Goal: Task Accomplishment & Management: Complete application form

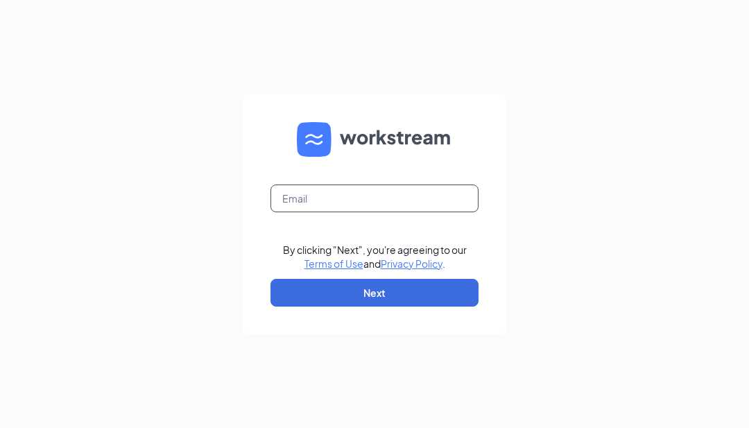
click at [403, 212] on input "text" at bounding box center [375, 199] width 208 height 28
type input "Om28grandrapidswings@gmail.com"
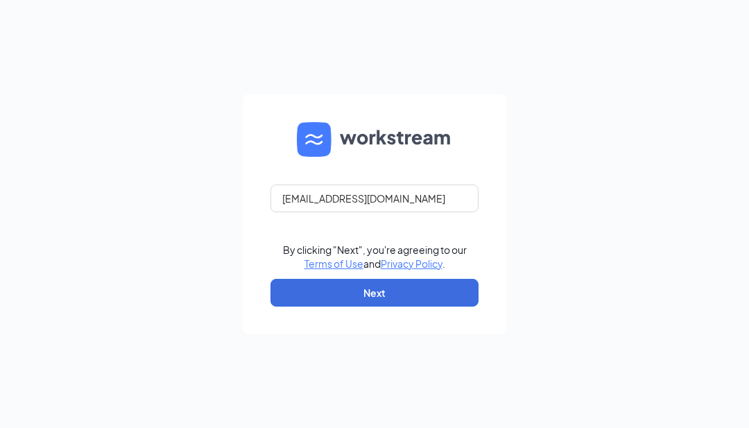
click at [445, 307] on button "Next" at bounding box center [375, 293] width 208 height 28
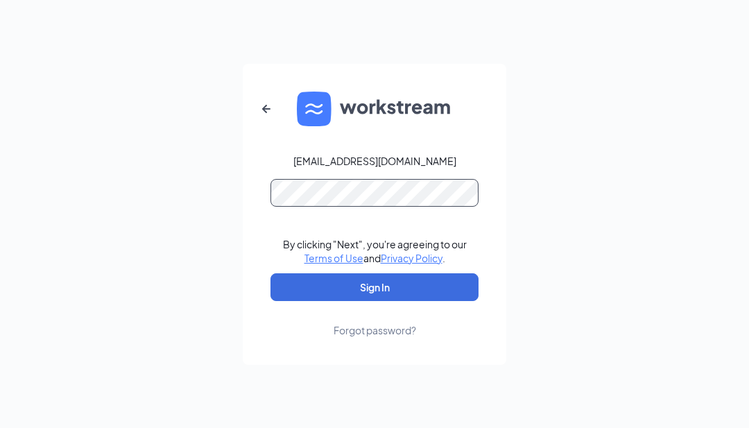
click at [375, 301] on button "Sign In" at bounding box center [375, 287] width 208 height 28
click at [458, 301] on button "Sign In" at bounding box center [375, 287] width 208 height 28
click at [268, 117] on icon "ArrowLeftNew" at bounding box center [266, 109] width 17 height 17
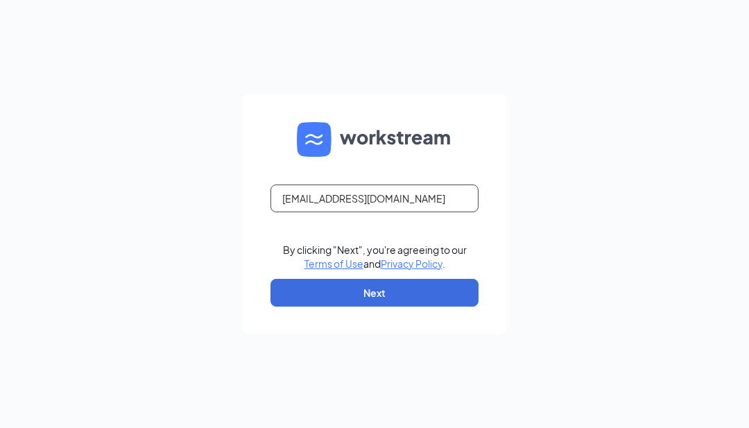
click at [464, 212] on input "Om28grandrapidswings@gmail.com" at bounding box center [375, 199] width 208 height 28
type input "Om28grandrapidswings@theomgroup.net"
click at [397, 307] on button "Next" at bounding box center [375, 293] width 208 height 28
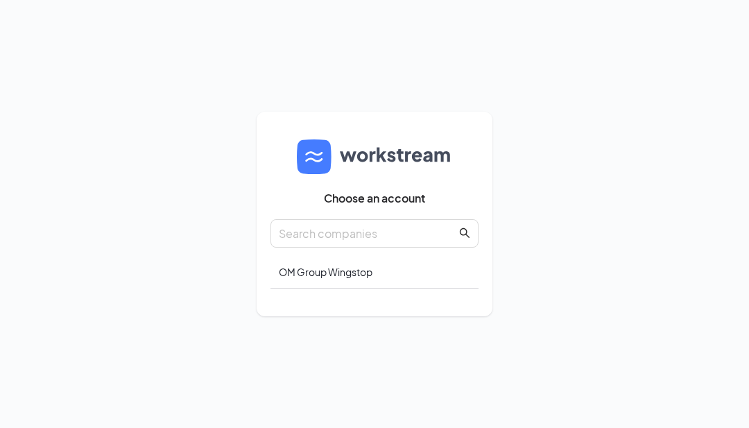
click at [445, 242] on input "text" at bounding box center [368, 233] width 178 height 17
click at [409, 289] on div "OM Group Wingstop" at bounding box center [375, 272] width 208 height 33
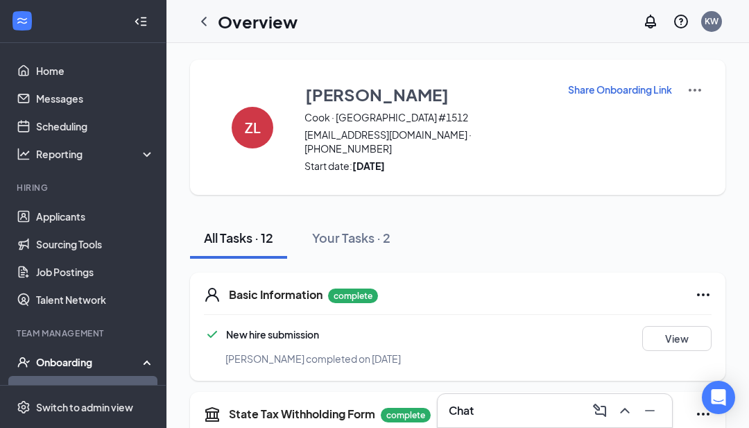
click at [368, 229] on div "Your Tasks · 2" at bounding box center [351, 237] width 78 height 17
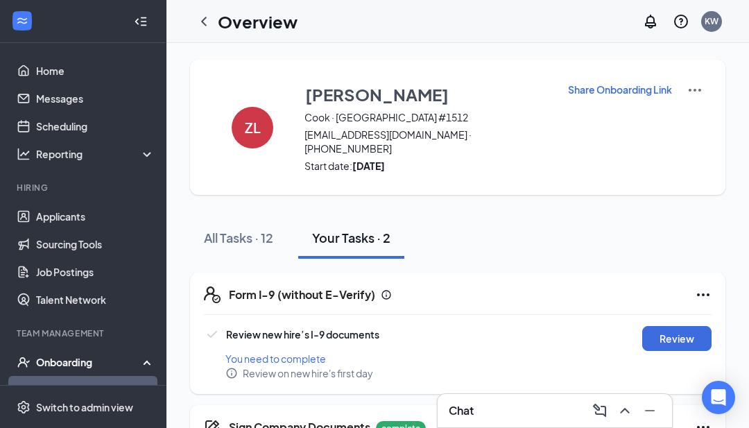
click at [683, 329] on button "Review" at bounding box center [677, 338] width 69 height 25
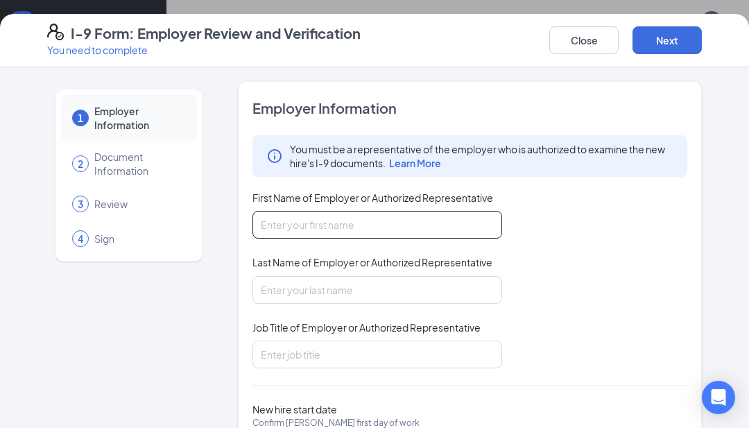
click at [446, 227] on input "First Name of Employer or Authorized Representative" at bounding box center [378, 225] width 250 height 28
type input "[PERSON_NAME]"
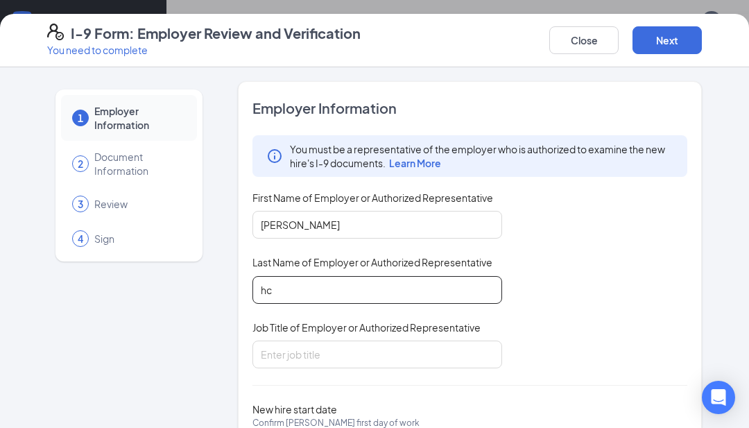
type input "h"
type input "cherry"
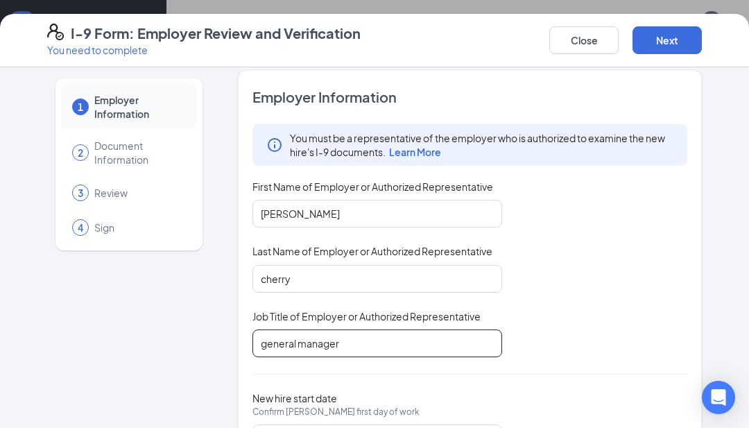
scroll to position [10, 0]
type input "general manager"
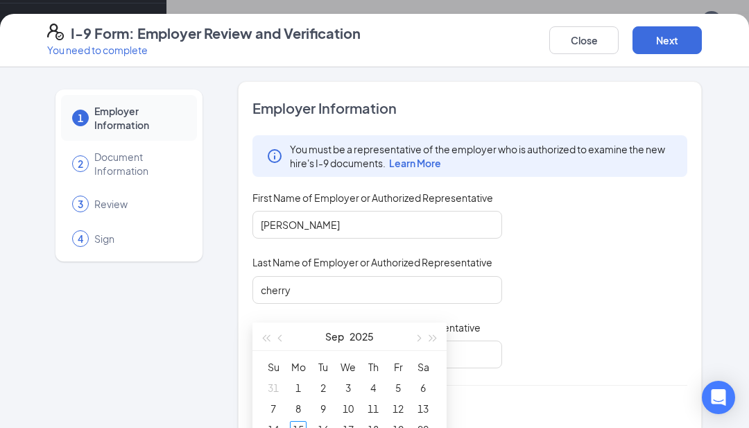
scroll to position [143, 0]
type input "[DATE]"
click at [293, 427] on div "15" at bounding box center [298, 428] width 17 height 17
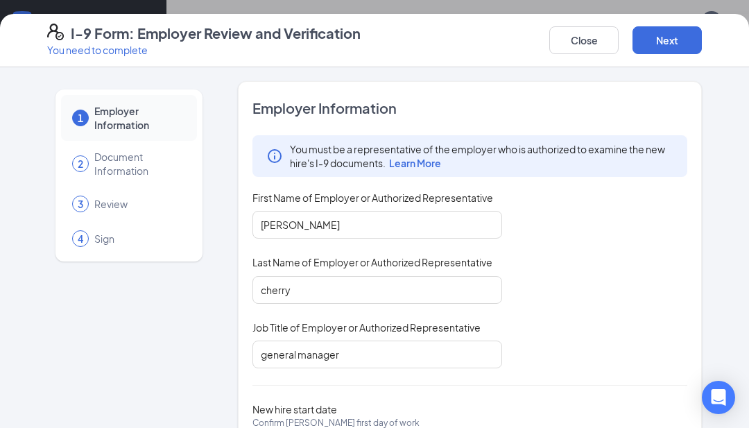
click at [670, 34] on button "Next" at bounding box center [667, 40] width 69 height 28
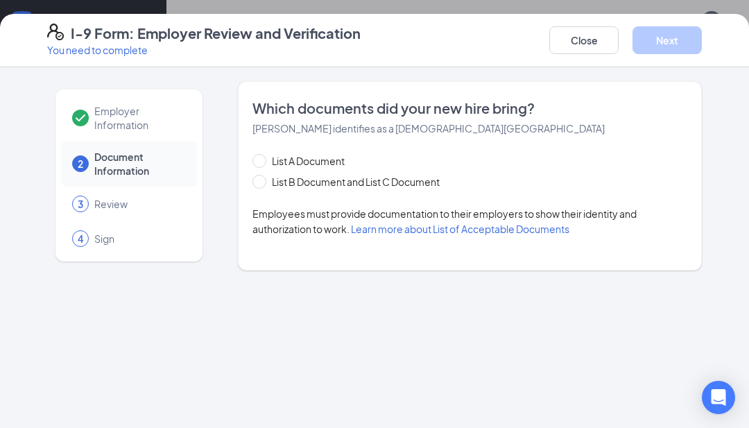
click at [387, 179] on span "List B Document and List C Document" at bounding box center [355, 181] width 179 height 15
click at [262, 179] on input "List B Document and List C Document" at bounding box center [258, 180] width 10 height 10
radio input "true"
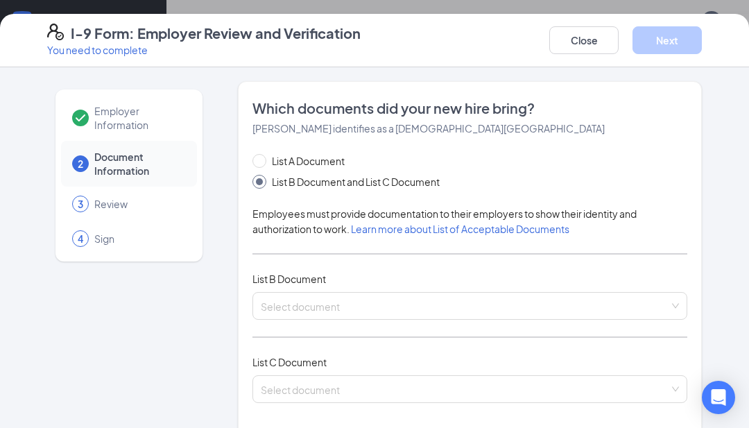
click at [410, 307] on input "search" at bounding box center [465, 303] width 409 height 21
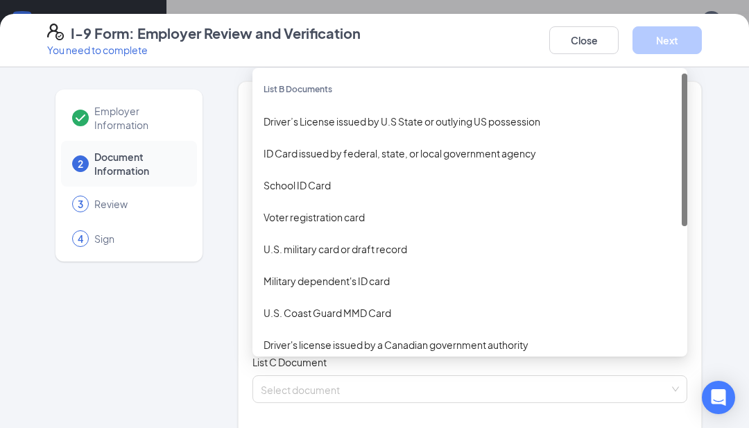
click at [606, 124] on div "Driver’s License issued by U.S State or outlying US possession" at bounding box center [470, 121] width 413 height 15
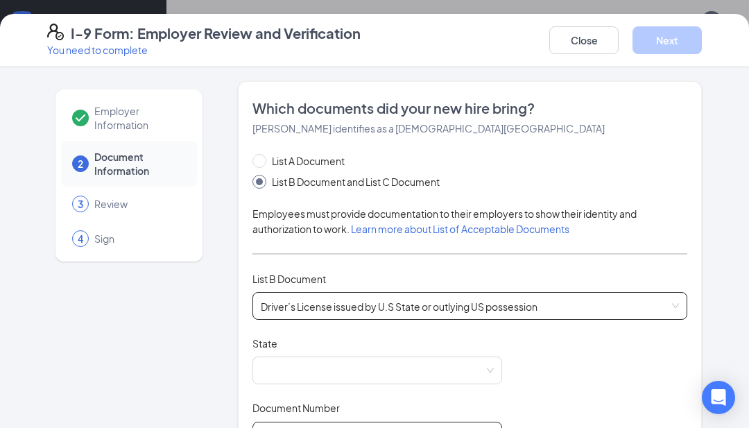
click at [386, 423] on input "Document Number" at bounding box center [378, 436] width 250 height 28
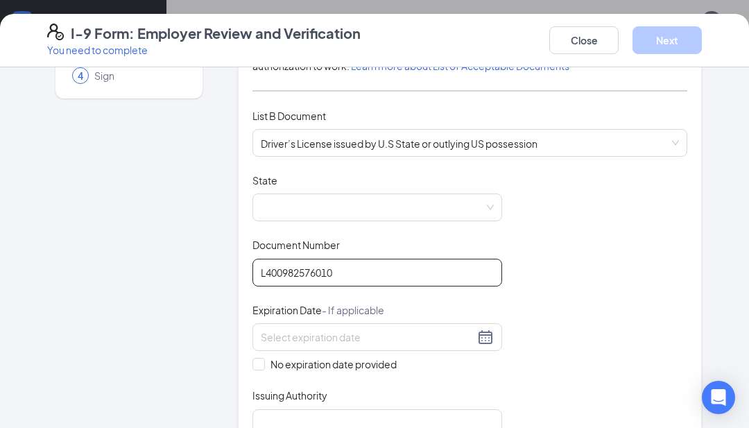
scroll to position [172, 0]
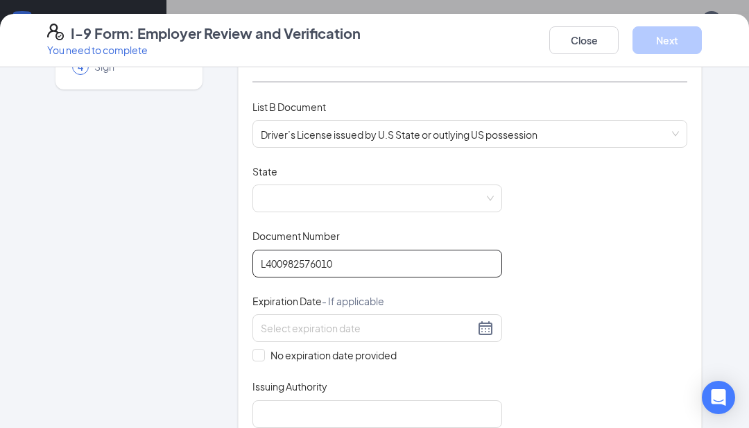
type input "L400982576010"
click at [491, 326] on div at bounding box center [377, 328] width 233 height 17
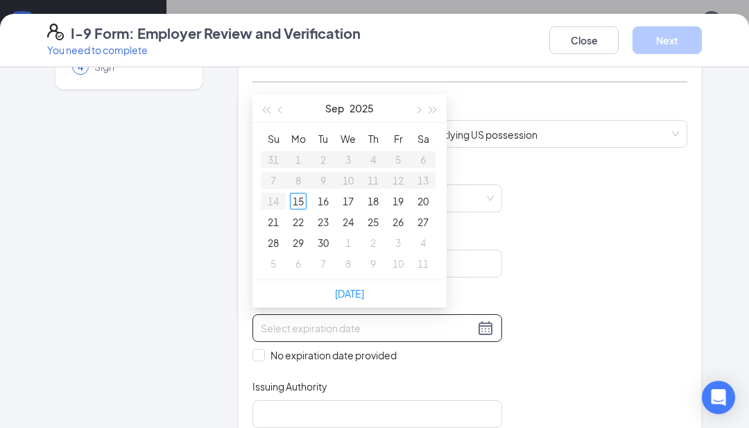
click at [357, 108] on button "2025" at bounding box center [362, 108] width 24 height 28
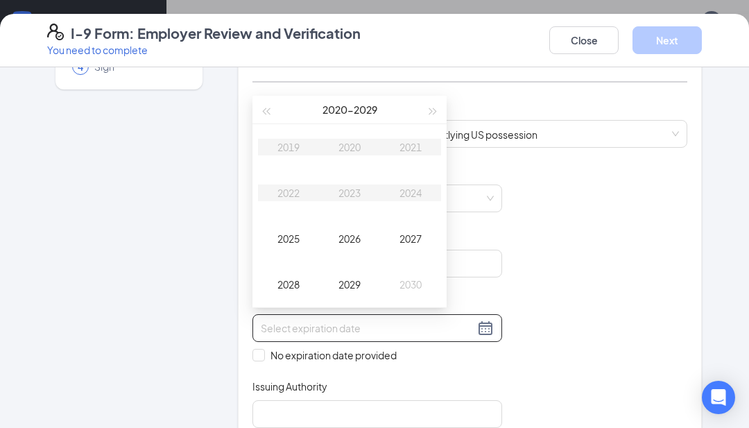
type input "[DATE]"
click at [282, 283] on div "2028" at bounding box center [289, 284] width 42 height 17
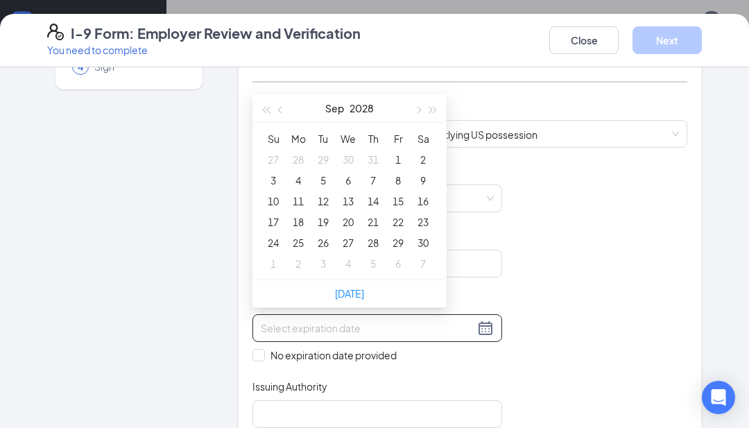
click at [343, 110] on button "Sep" at bounding box center [334, 108] width 19 height 28
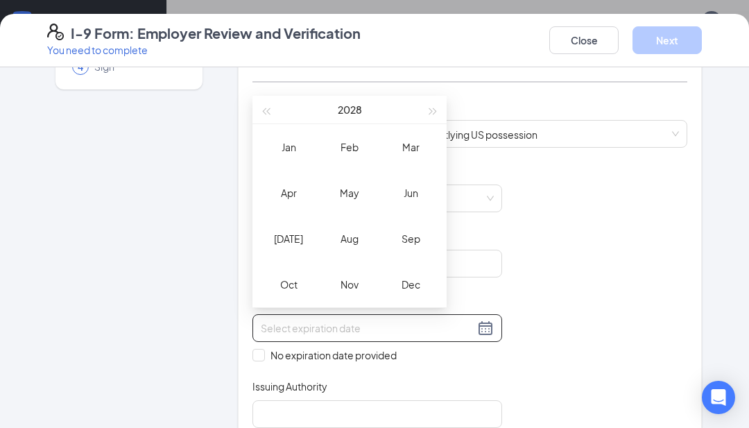
type input "[DATE]"
click at [287, 140] on div "Jan" at bounding box center [289, 147] width 42 height 17
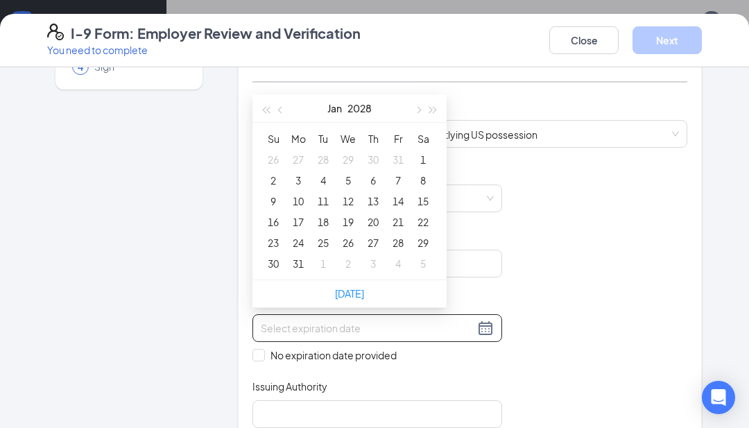
click at [509, 490] on div "Which documents did your new hire bring? [PERSON_NAME] identifies as a [DEMOGRA…" at bounding box center [470, 227] width 464 height 636
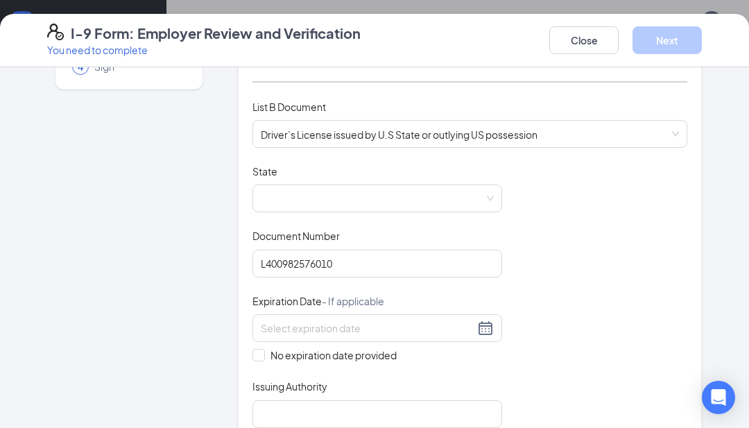
click at [321, 328] on input at bounding box center [368, 328] width 214 height 15
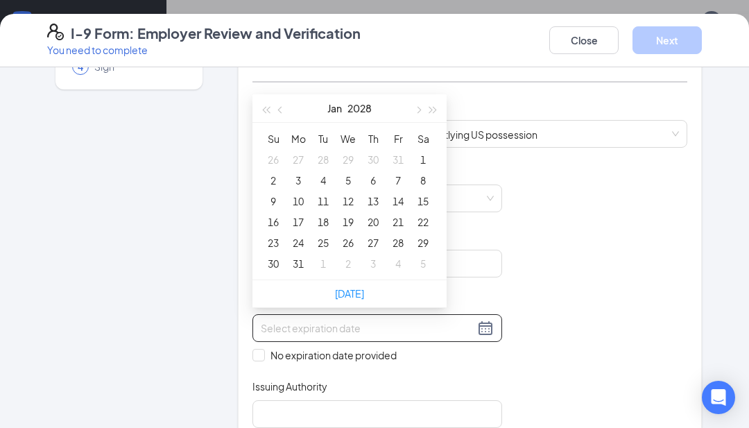
type input "[DATE]"
click at [296, 186] on div "3" at bounding box center [298, 180] width 17 height 17
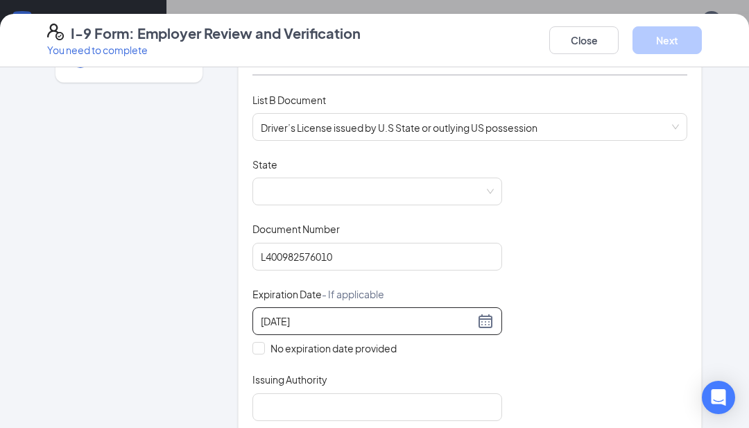
scroll to position [180, 0]
click at [488, 194] on span at bounding box center [377, 190] width 233 height 26
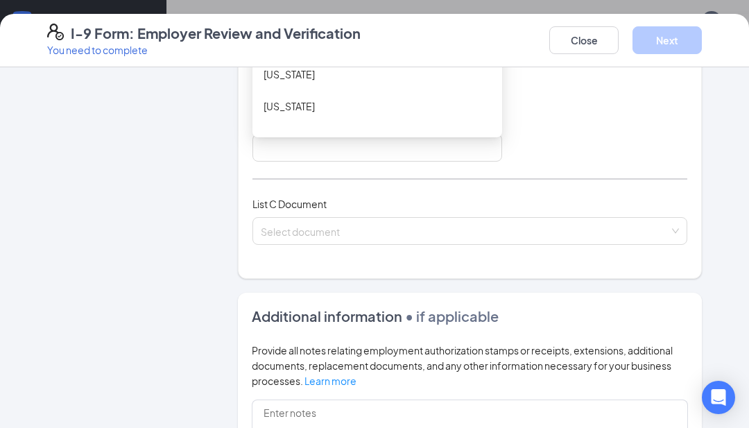
scroll to position [468, 0]
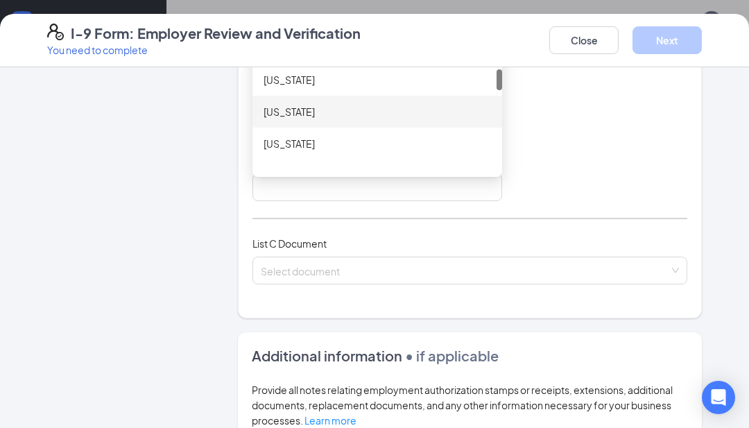
click at [454, 105] on div "[US_STATE]" at bounding box center [378, 111] width 228 height 15
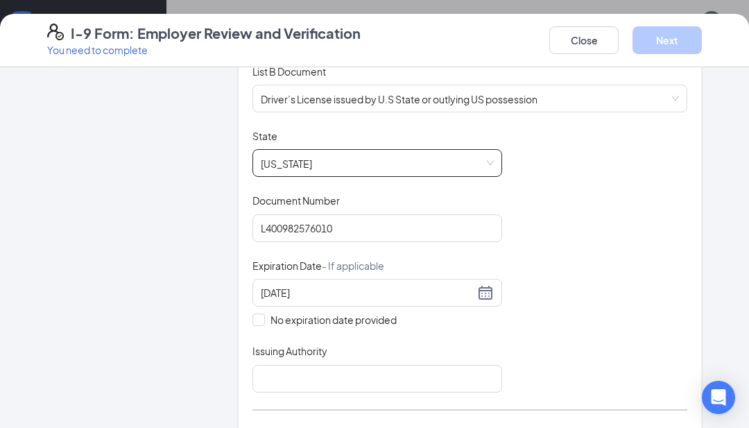
click at [468, 163] on span "[US_STATE]" at bounding box center [377, 163] width 233 height 26
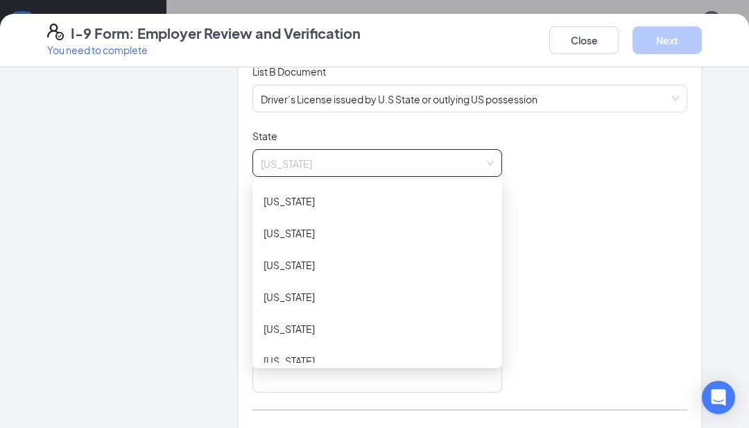
click at [476, 151] on span "[US_STATE]" at bounding box center [377, 163] width 233 height 26
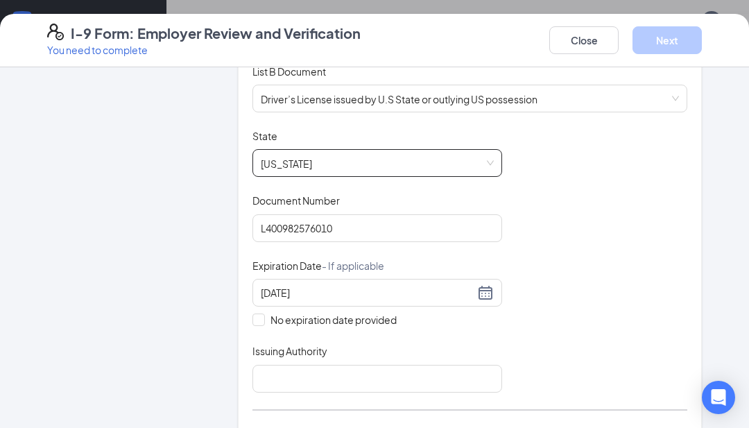
click at [494, 162] on span "[US_STATE]" at bounding box center [377, 163] width 233 height 26
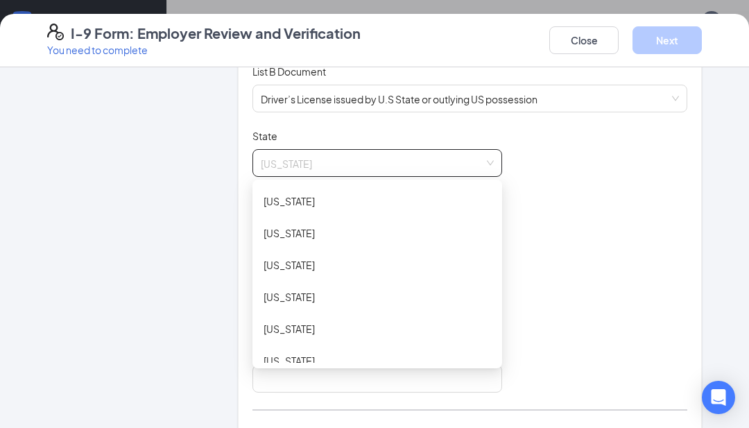
click at [453, 161] on span "[US_STATE]" at bounding box center [377, 163] width 233 height 26
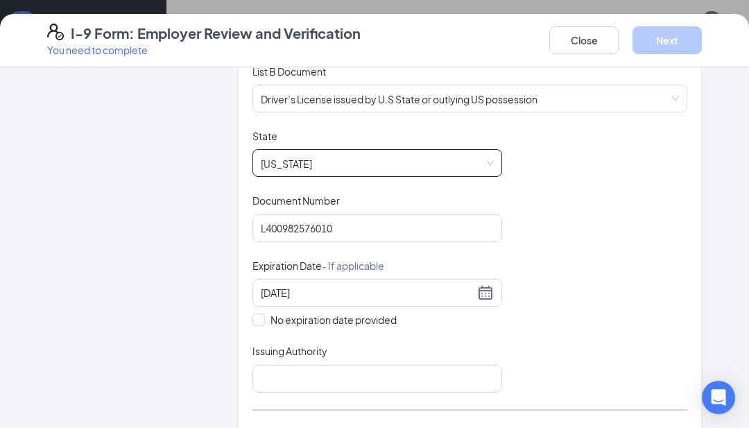
click at [434, 162] on span "[US_STATE]" at bounding box center [377, 163] width 233 height 26
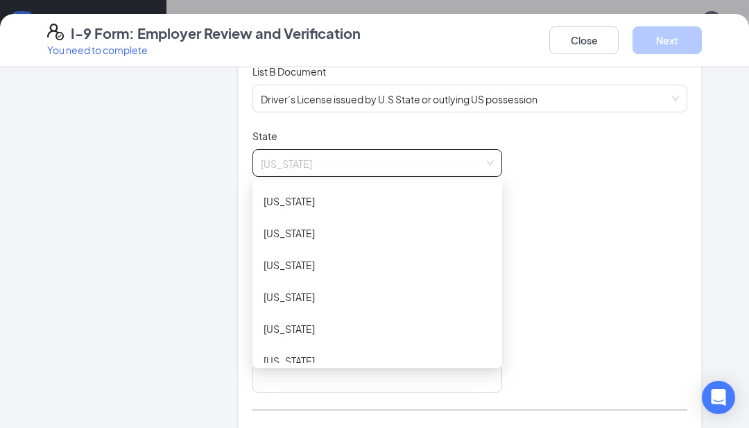
click at [397, 154] on span "[US_STATE]" at bounding box center [377, 163] width 233 height 26
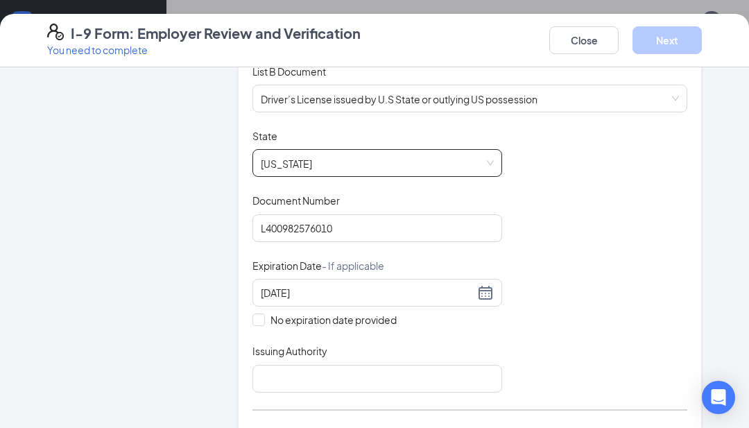
click at [419, 164] on span "[US_STATE]" at bounding box center [377, 163] width 233 height 26
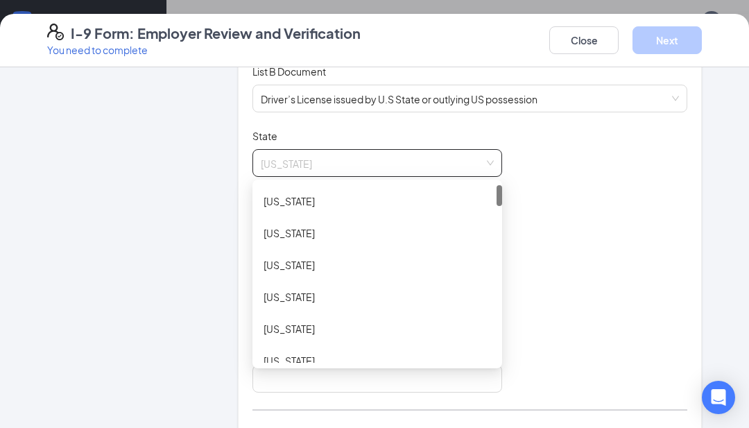
click at [414, 164] on span "[US_STATE]" at bounding box center [377, 163] width 233 height 26
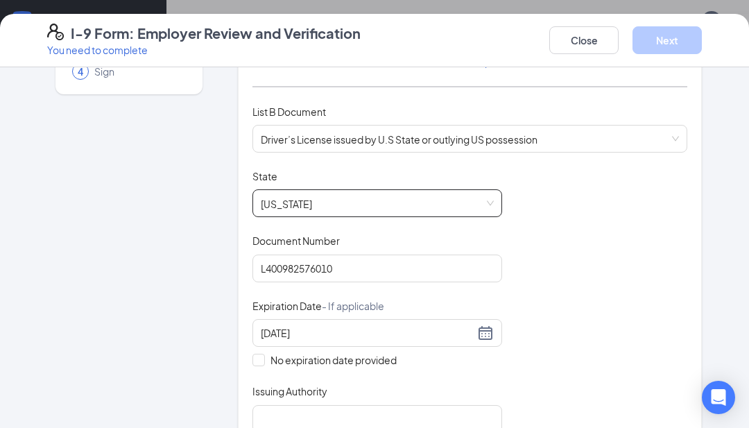
click at [478, 201] on span "[US_STATE]" at bounding box center [377, 203] width 233 height 26
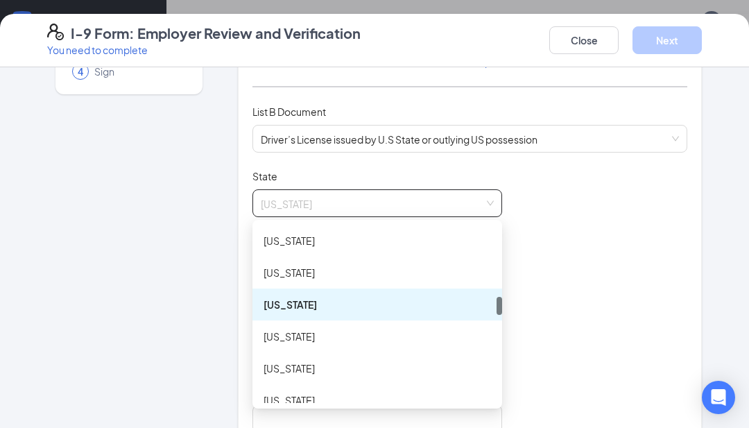
click at [427, 327] on div "[US_STATE]" at bounding box center [378, 337] width 250 height 32
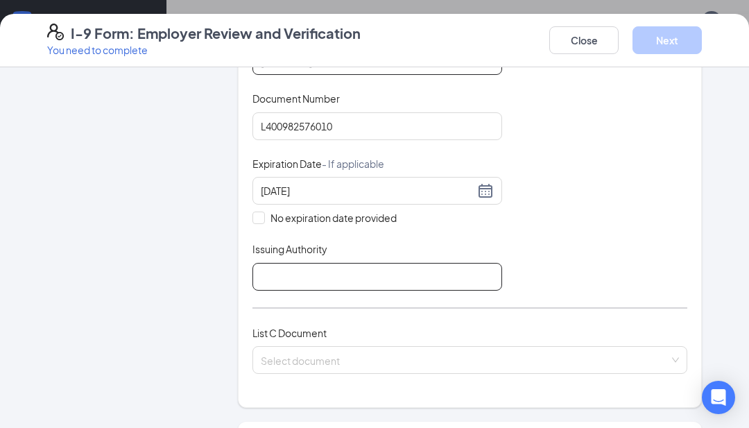
click at [445, 265] on input "Issuing Authority" at bounding box center [378, 277] width 250 height 28
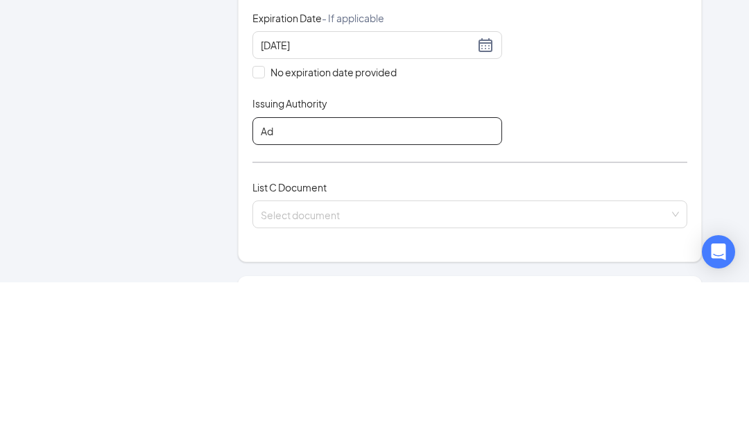
type input "A"
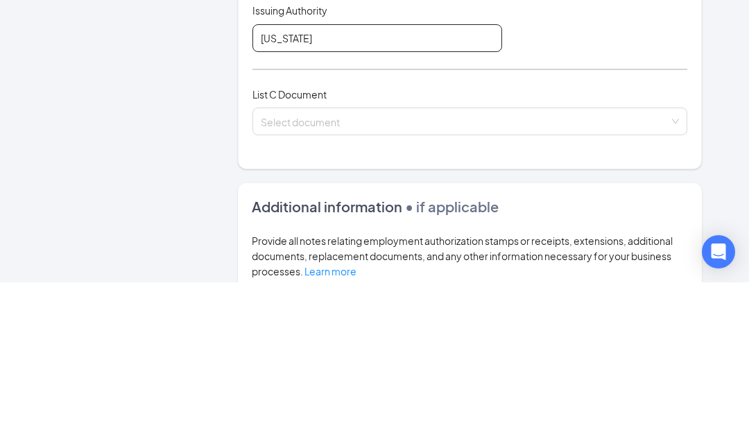
type input "[US_STATE]"
click at [585, 254] on input "search" at bounding box center [465, 264] width 409 height 21
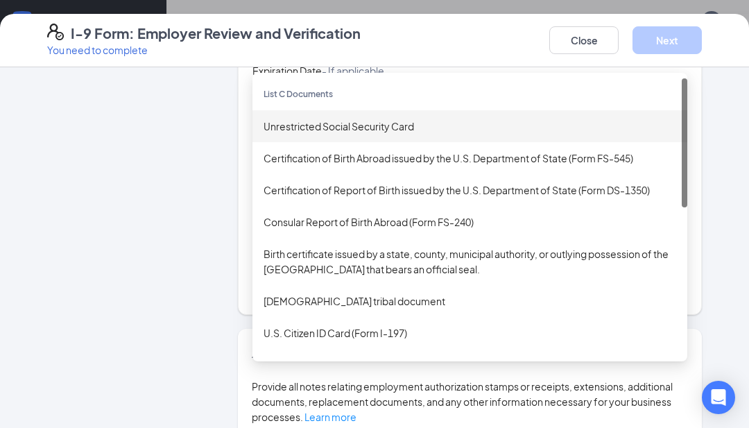
click at [580, 119] on div "Unrestricted Social Security Card" at bounding box center [470, 126] width 413 height 15
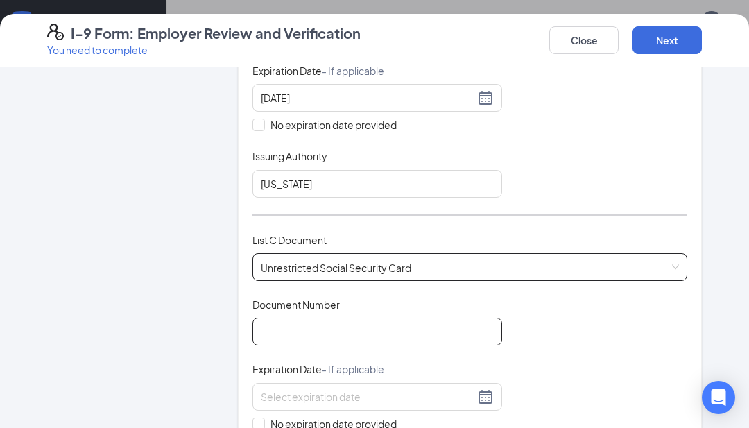
click at [432, 331] on input "Document Number" at bounding box center [378, 332] width 250 height 28
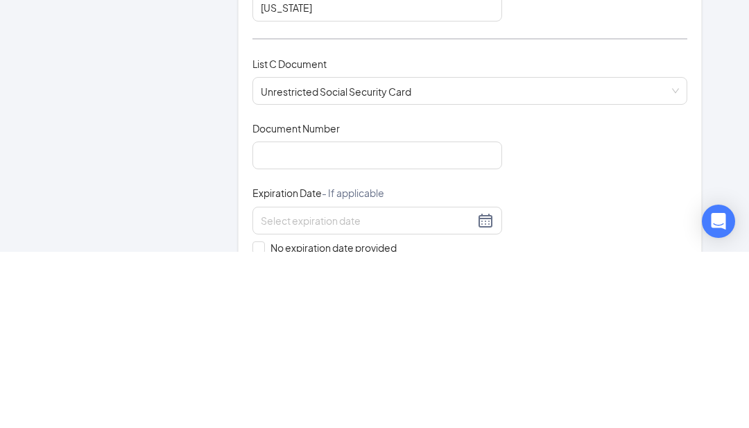
click at [348, 416] on span "No expiration date provided" at bounding box center [333, 423] width 137 height 15
click at [262, 418] on input "No expiration date provided" at bounding box center [258, 423] width 10 height 10
checkbox input "true"
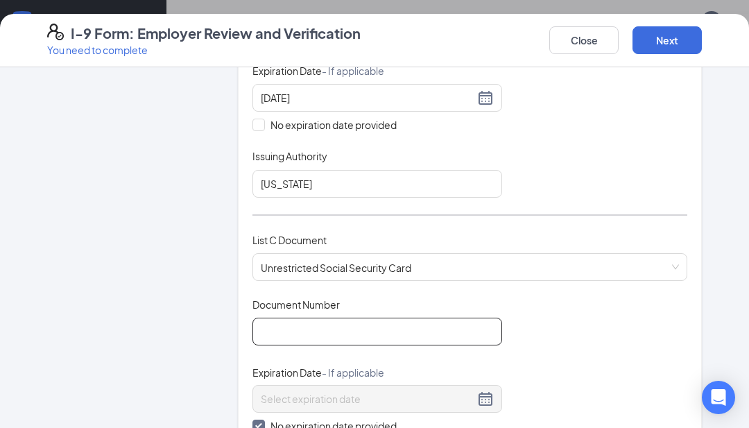
click at [382, 323] on input "Document Number" at bounding box center [378, 332] width 250 height 28
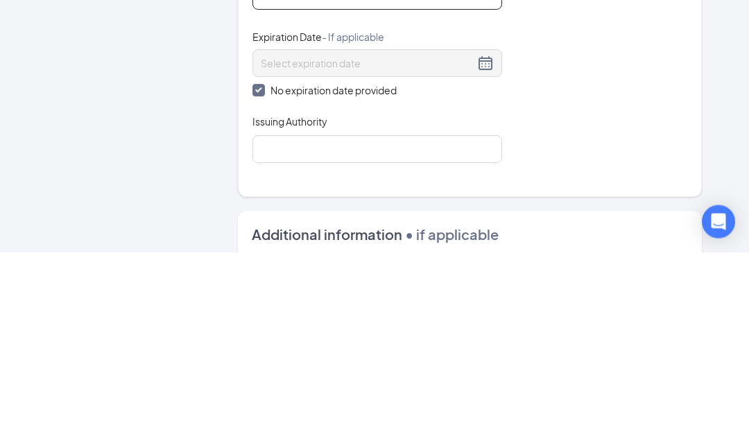
scroll to position [559, 0]
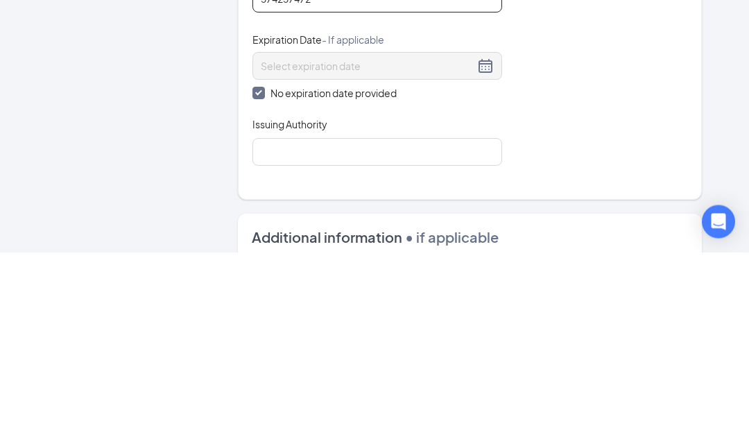
type input "374237472"
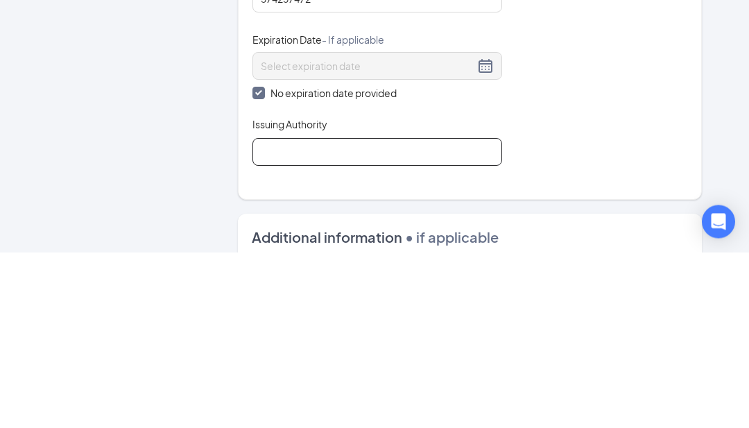
click at [461, 314] on input "Issuing Authority" at bounding box center [378, 328] width 250 height 28
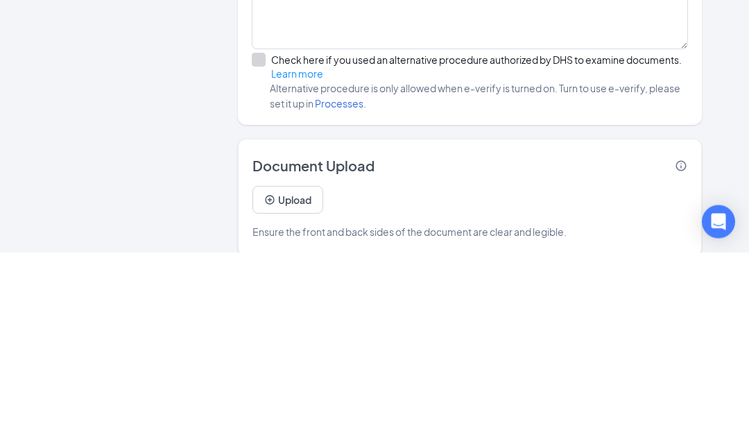
scroll to position [905, 0]
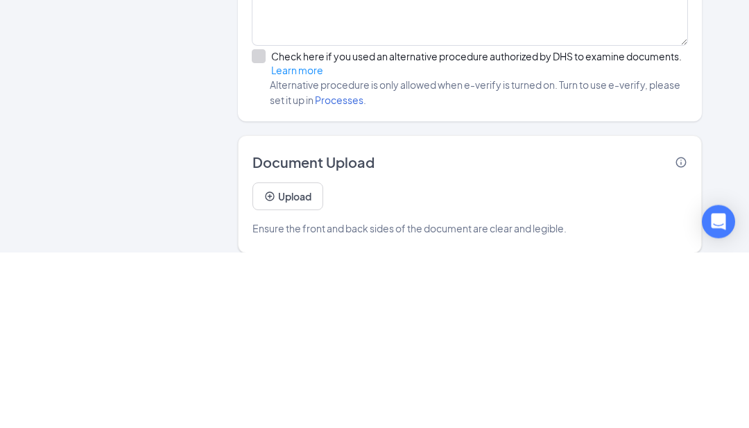
type input "[US_STATE]"
click at [312, 359] on button "Upload" at bounding box center [288, 373] width 71 height 28
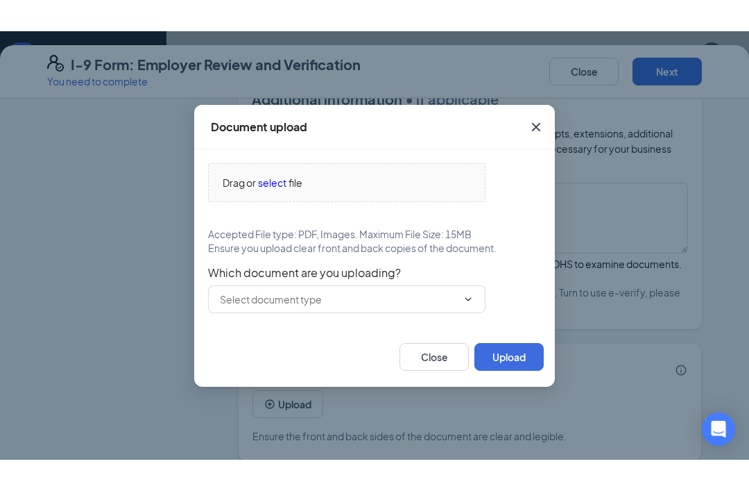
scroll to position [806, 0]
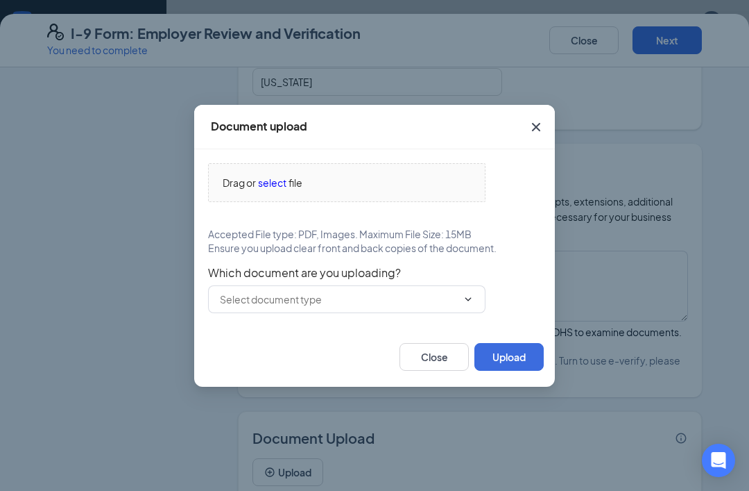
click at [269, 181] on span "select" at bounding box center [272, 182] width 28 height 15
click at [259, 183] on span "select" at bounding box center [272, 182] width 28 height 15
click at [271, 187] on span "select" at bounding box center [272, 182] width 28 height 15
click at [542, 126] on icon "Cross" at bounding box center [536, 127] width 17 height 17
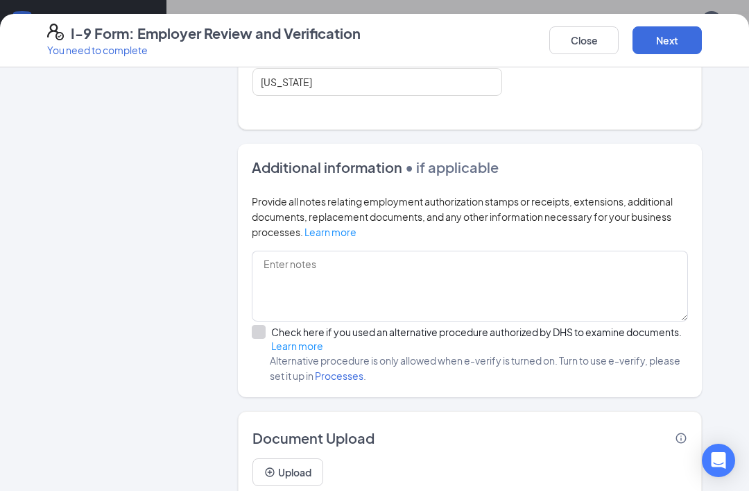
click at [678, 50] on button "Next" at bounding box center [667, 40] width 69 height 28
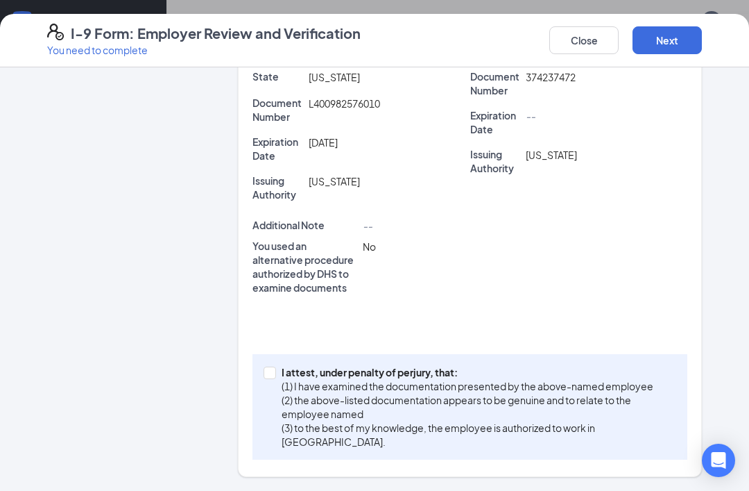
scroll to position [362, 0]
click at [267, 384] on label "I attest, under penalty of [PERSON_NAME], that: (1) I have examined the documen…" at bounding box center [470, 407] width 413 height 83
click at [267, 377] on input "I attest, under penalty of [PERSON_NAME], that: (1) I have examined the documen…" at bounding box center [269, 372] width 10 height 10
checkbox input "true"
click at [672, 37] on button "Next" at bounding box center [667, 40] width 69 height 28
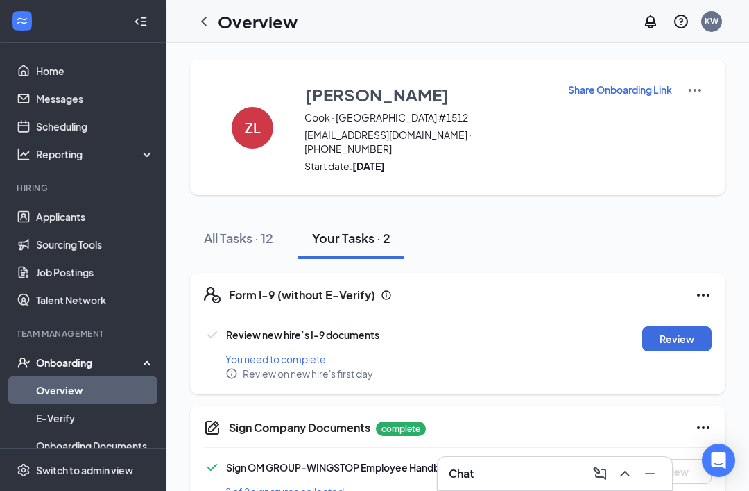
scroll to position [9, 0]
